Goal: Transaction & Acquisition: Purchase product/service

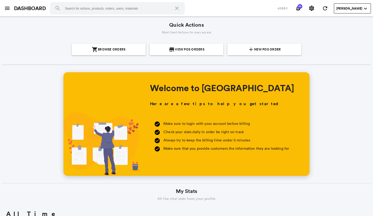
scroll to position [93, 178]
click at [273, 52] on span "New POS Order" at bounding box center [267, 49] width 27 height 11
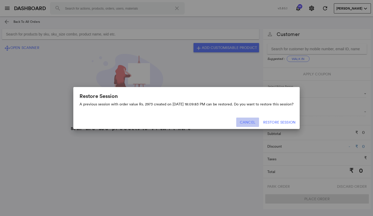
click at [255, 122] on button "Cancel" at bounding box center [248, 122] width 23 height 9
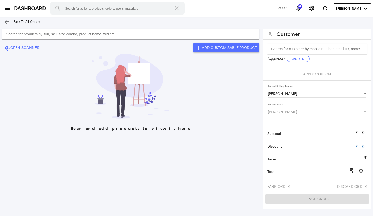
click at [107, 33] on input "Search for products by sku, sku_size combo, product name, wid etc." at bounding box center [130, 34] width 257 height 10
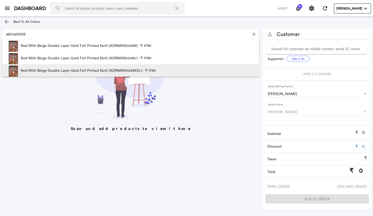
type input "adrmar0049"
click at [117, 67] on p "Red With Beige Double Layer Gold Foil Printed Kurti (ADRMAR0049XXL) - ₹ 1799" at bounding box center [88, 70] width 135 height 12
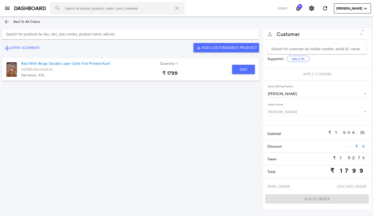
click at [242, 68] on button "Edit" at bounding box center [243, 69] width 23 height 9
type input "Red With Beige Double Layer Gold Foil Printed Kurti"
type input "1"
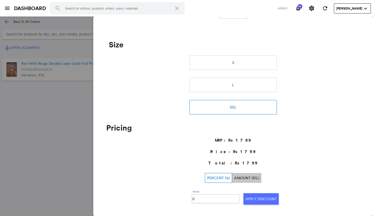
scroll to position [180, 0]
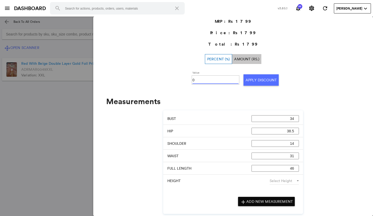
click at [199, 82] on input "0" at bounding box center [216, 80] width 46 height 8
type input "030"
click at [246, 82] on button "Apply Discount" at bounding box center [261, 79] width 35 height 11
click at [52, 100] on md-backdrop at bounding box center [186, 117] width 373 height 200
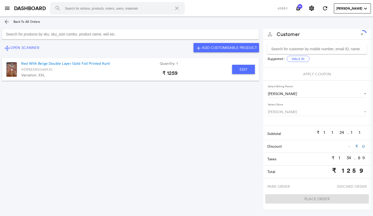
click at [100, 30] on input "Search for products by sku, sku_size combo, product name, wid etc." at bounding box center [130, 34] width 257 height 10
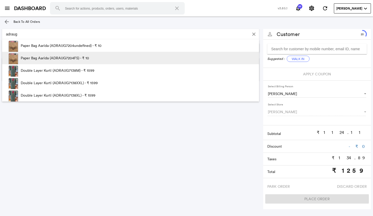
type input "adraug"
click at [71, 59] on p "Paper Bag Aarida (ADRAUG7204FS) - ₹ 10" at bounding box center [55, 58] width 68 height 12
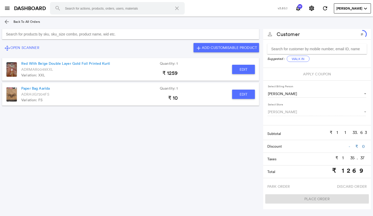
click at [233, 93] on button "Edit" at bounding box center [243, 94] width 23 height 9
type input "Paper Bag Aarida"
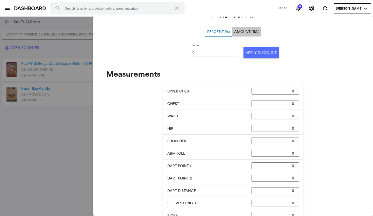
click at [202, 54] on input "0" at bounding box center [216, 53] width 46 height 8
type input "0100"
click at [245, 54] on button "Apply Discount" at bounding box center [261, 52] width 35 height 11
click at [46, 119] on md-backdrop at bounding box center [186, 117] width 373 height 200
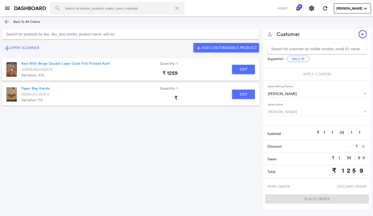
click at [69, 33] on input "Search for products by sku, sku_size combo, product name, wid etc." at bounding box center [130, 34] width 257 height 10
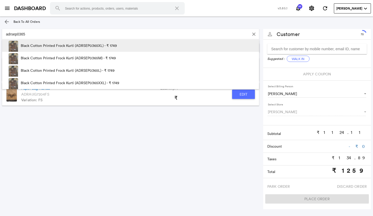
type input "adrsep0365"
click at [76, 44] on p "Black Cotton Printed Frock Kurti (ADRSEP0365XL) - ₹ 1749" at bounding box center [69, 45] width 96 height 12
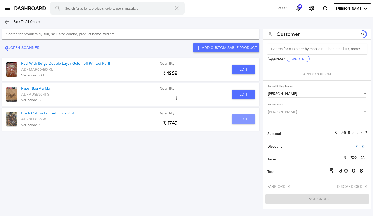
click at [242, 117] on button "Edit" at bounding box center [243, 119] width 23 height 9
type input "Black Cotton Printed Frock Kurti"
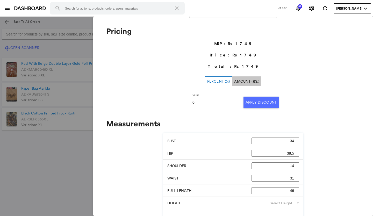
click at [211, 103] on input "0" at bounding box center [216, 103] width 46 height 8
type input "030"
click at [250, 102] on button "Apply Discount" at bounding box center [261, 102] width 35 height 11
click at [52, 157] on md-backdrop at bounding box center [186, 117] width 373 height 200
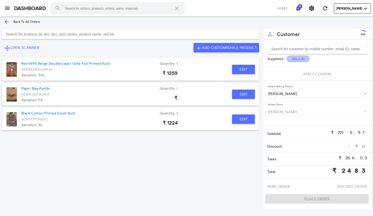
click at [301, 58] on button "Walk In" at bounding box center [298, 59] width 23 height 6
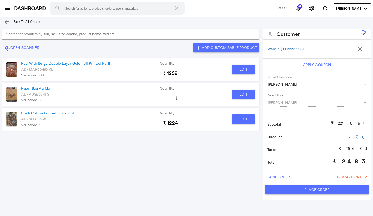
click at [302, 190] on button "Place Order" at bounding box center [318, 189] width 104 height 9
type input "2483"
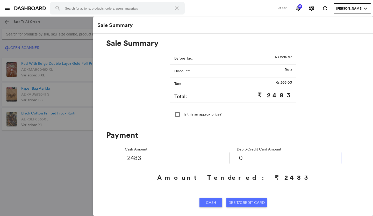
click at [249, 159] on input "0" at bounding box center [289, 158] width 105 height 12
type input "024"
type input "2459"
type input "02483"
type input "0"
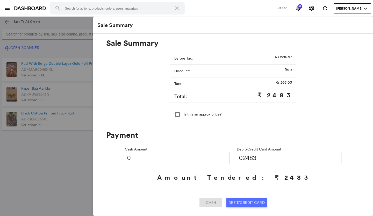
type input "02483"
click at [231, 204] on span "Debit/Credit Card" at bounding box center [247, 202] width 36 height 9
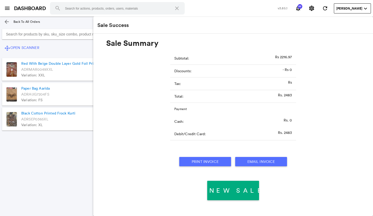
click at [206, 161] on button "Print Invoice" at bounding box center [205, 161] width 52 height 9
click at [60, 151] on section "control_camera Open Scanner add Add Customisable Product Red With Beige Double …" at bounding box center [130, 112] width 261 height 171
click at [9, 9] on md-icon "menu" at bounding box center [7, 8] width 6 height 6
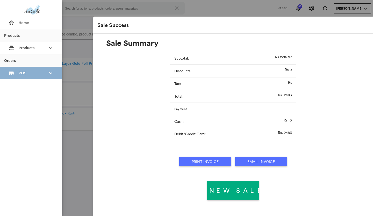
click at [26, 70] on span "POS" at bounding box center [31, 72] width 25 height 9
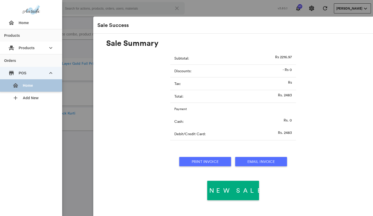
click at [26, 88] on div "home Home" at bounding box center [33, 85] width 50 height 12
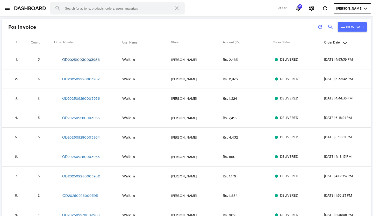
click at [83, 62] on link "OD202510030003958" at bounding box center [80, 59] width 37 height 5
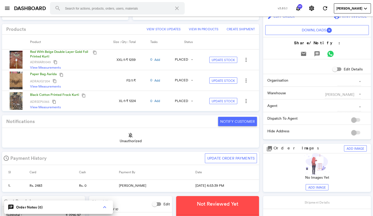
scroll to position [156, 0]
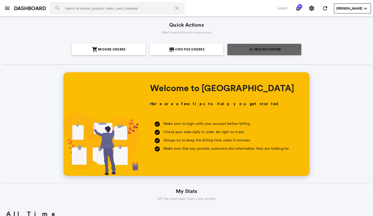
scroll to position [93, 178]
click at [263, 50] on span "New POS Order" at bounding box center [267, 49] width 27 height 11
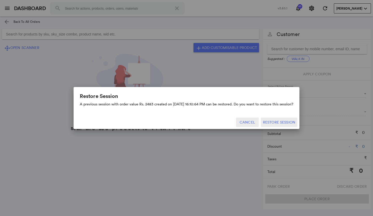
click at [252, 121] on button "Cancel" at bounding box center [247, 122] width 23 height 9
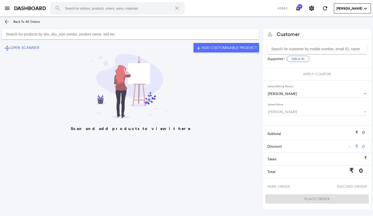
click at [5, 19] on md-icon "arrow_back" at bounding box center [7, 22] width 6 height 6
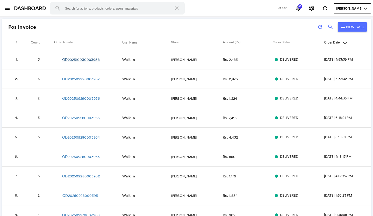
click at [88, 59] on link "OD202510030003958" at bounding box center [80, 59] width 37 height 5
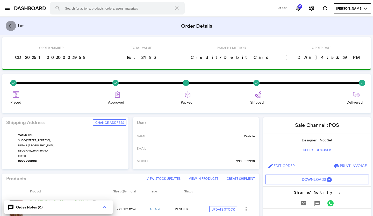
click at [10, 26] on md-icon "arrow_back" at bounding box center [11, 26] width 6 height 6
